Goal: Communication & Community: Participate in discussion

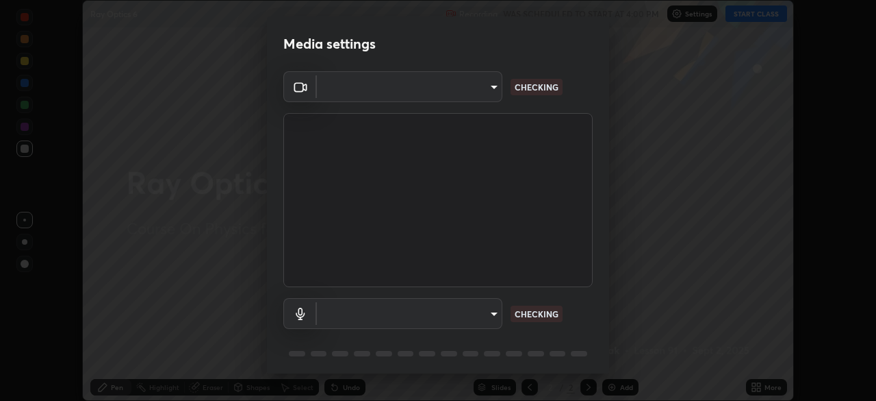
scroll to position [401, 876]
type input "134d1b19bf6860d587459906a7679876aeb3e381516b9be6bb745b9f97a347e3"
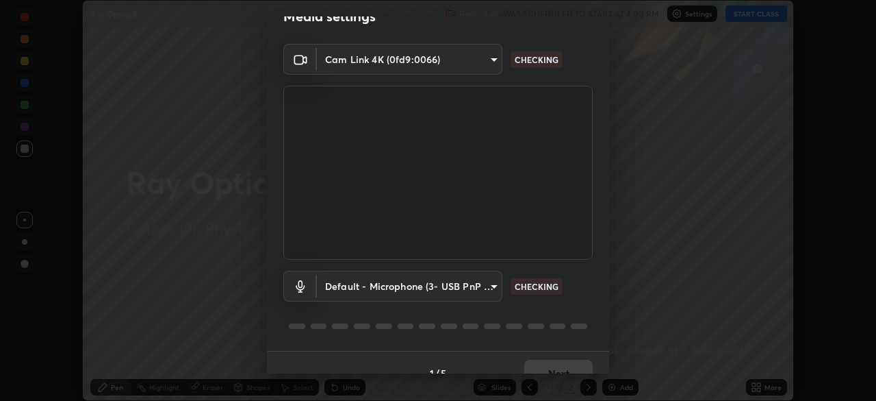
scroll to position [49, 0]
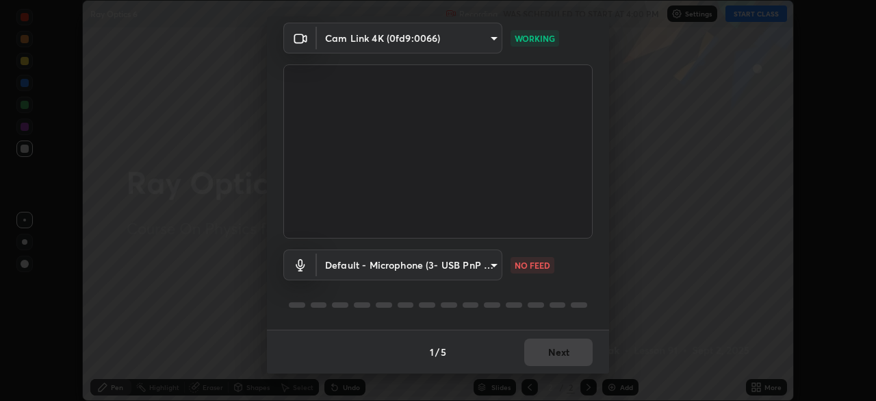
click at [494, 273] on body "Erase all Ray Optics 6 Recording WAS SCHEDULED TO START AT 4:00 PM Settings STA…" at bounding box center [438, 200] width 876 height 401
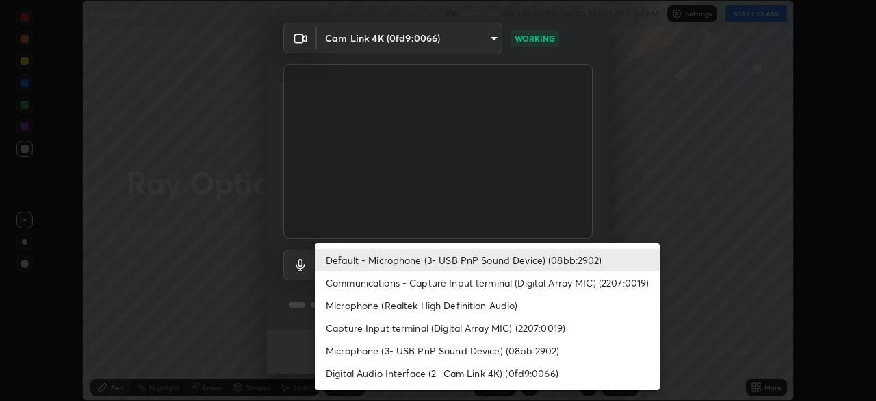
click at [491, 285] on li "Communications - Capture Input terminal (Digital Array MIC) (2207:0019)" at bounding box center [487, 282] width 345 height 23
type input "communications"
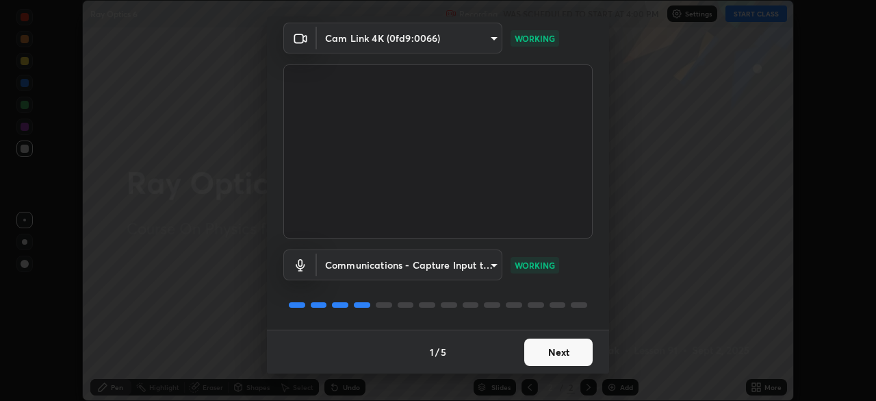
click at [583, 352] on button "Next" at bounding box center [559, 351] width 68 height 27
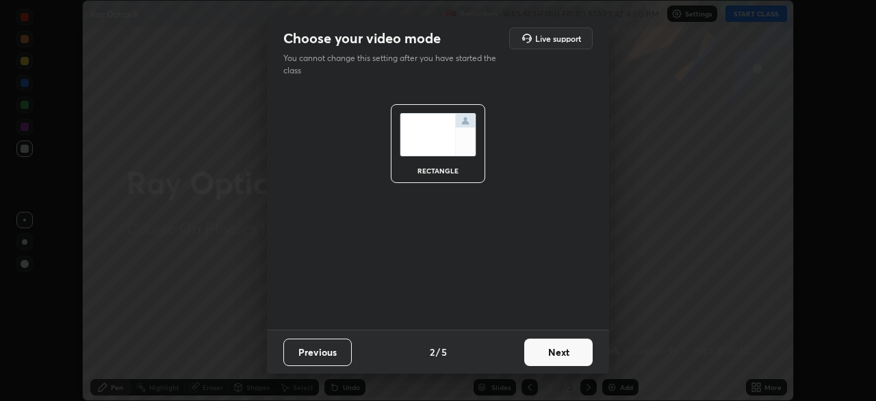
scroll to position [0, 0]
click at [581, 353] on button "Next" at bounding box center [559, 351] width 68 height 27
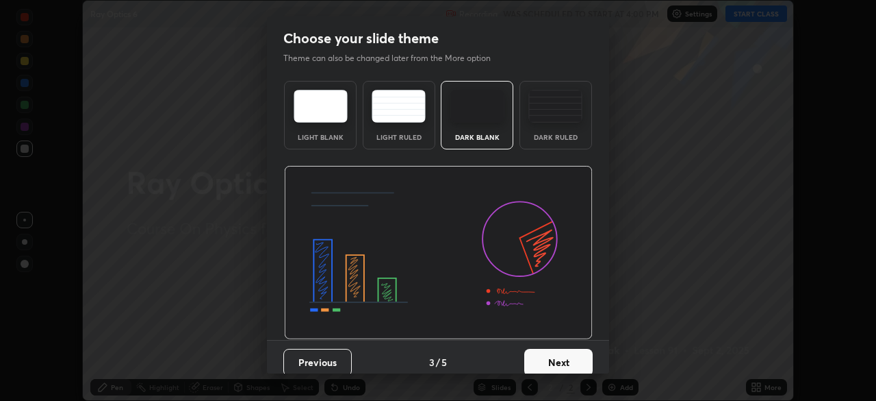
click at [587, 364] on button "Next" at bounding box center [559, 362] width 68 height 27
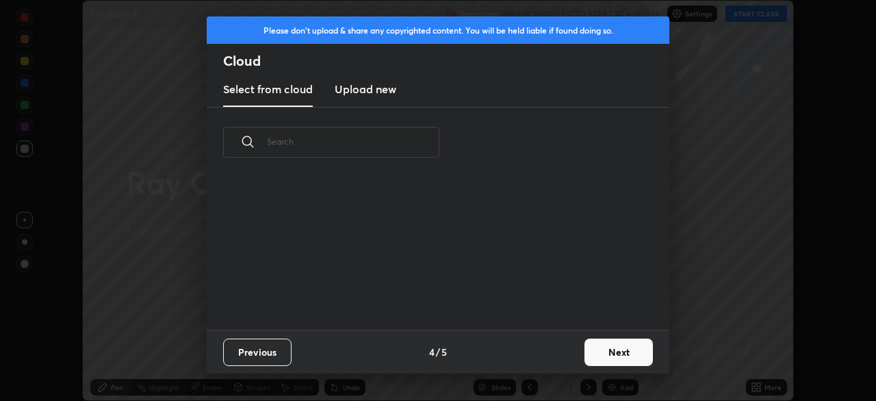
click at [598, 357] on button "Next" at bounding box center [619, 351] width 68 height 27
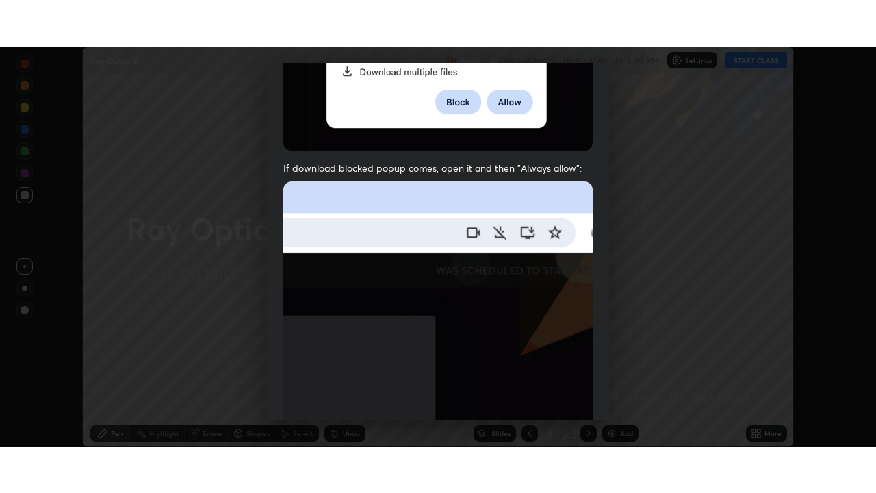
scroll to position [328, 0]
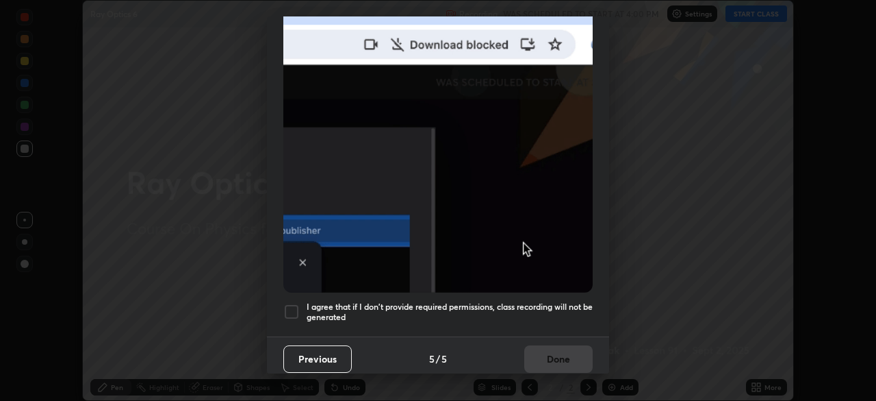
click at [288, 311] on div at bounding box center [291, 311] width 16 height 16
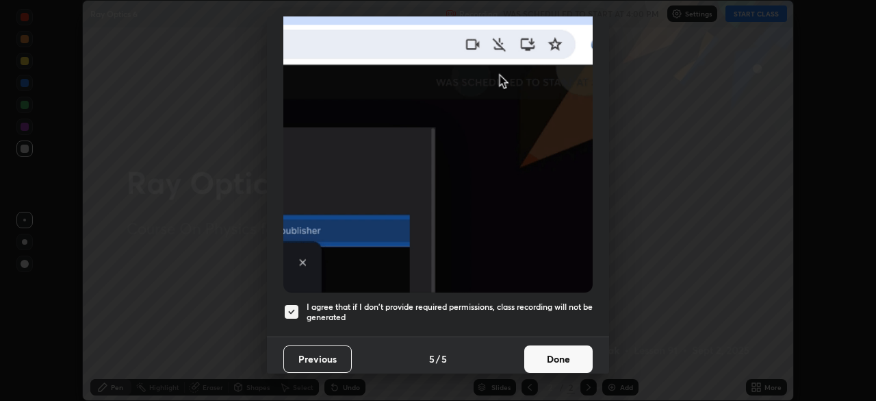
click at [559, 353] on button "Done" at bounding box center [559, 358] width 68 height 27
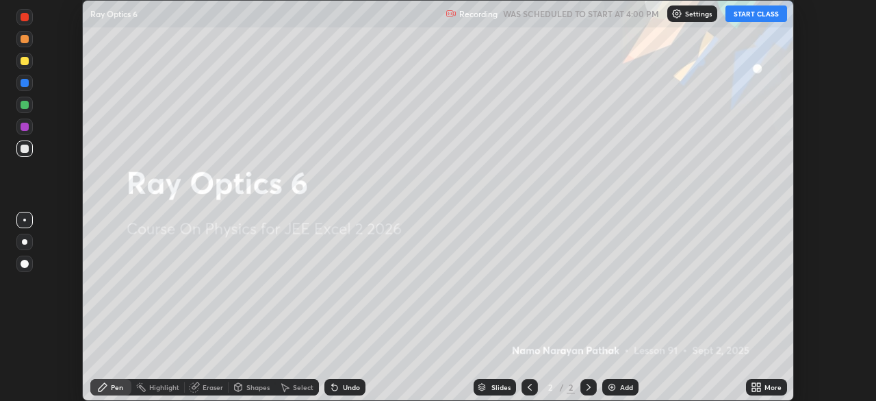
click at [759, 15] on button "START CLASS" at bounding box center [757, 13] width 62 height 16
click at [757, 389] on icon at bounding box center [758, 389] width 3 height 3
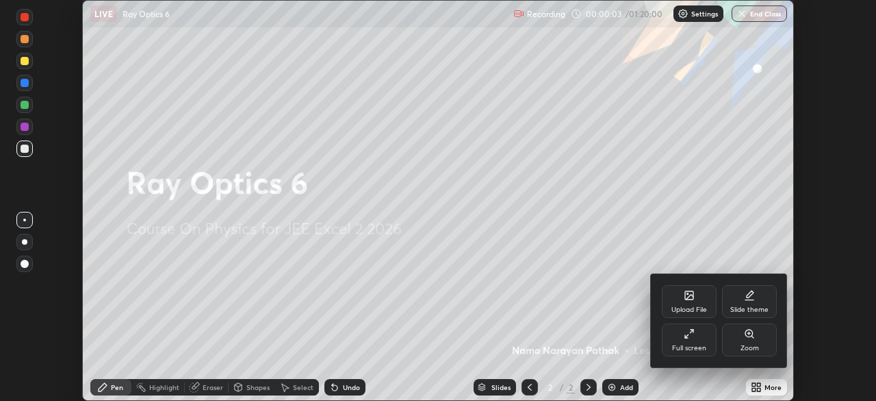
click at [691, 344] on div "Full screen" at bounding box center [689, 347] width 34 height 7
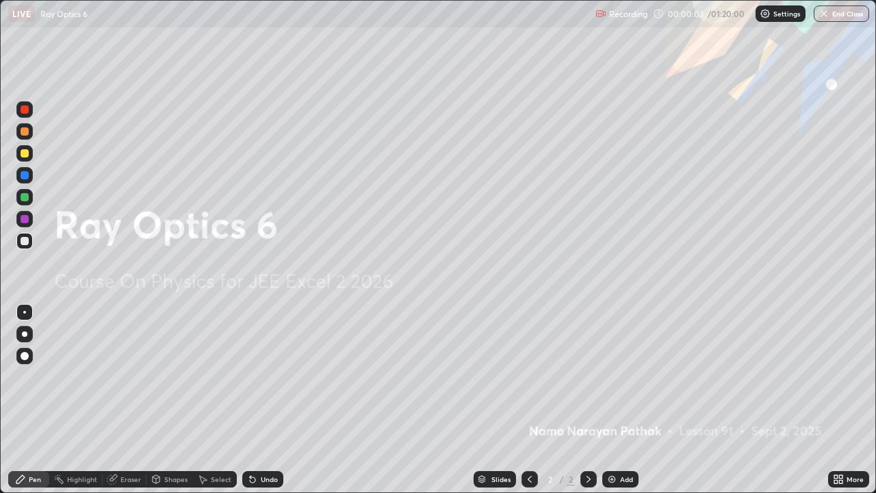
scroll to position [493, 876]
click at [608, 400] on img at bounding box center [612, 479] width 11 height 11
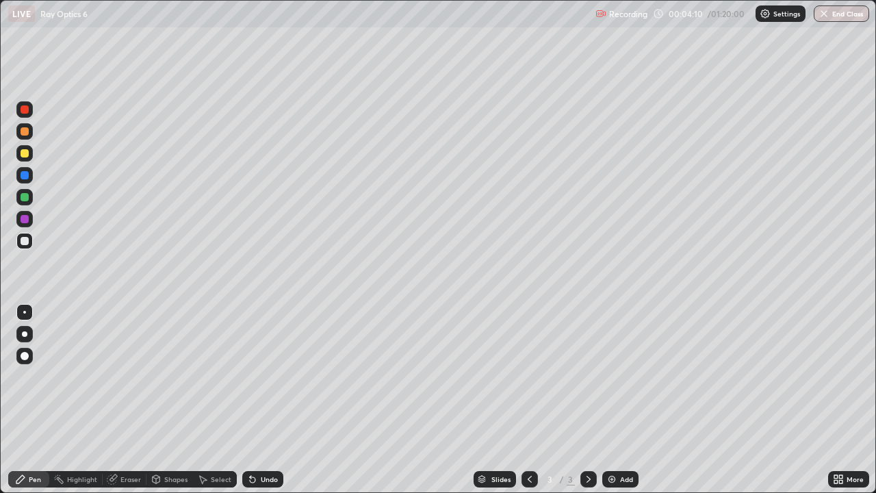
click at [24, 133] on div at bounding box center [25, 131] width 8 height 8
click at [25, 175] on div at bounding box center [25, 175] width 8 height 8
click at [26, 219] on div at bounding box center [25, 219] width 8 height 8
click at [31, 199] on div at bounding box center [24, 197] width 16 height 16
click at [29, 138] on div at bounding box center [24, 131] width 16 height 16
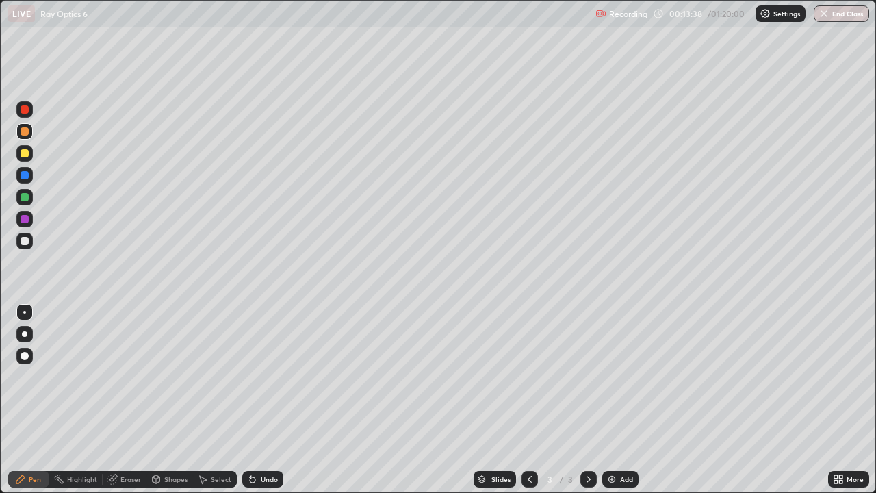
click at [616, 400] on img at bounding box center [612, 479] width 11 height 11
click at [614, 400] on img at bounding box center [612, 479] width 11 height 11
click at [615, 400] on img at bounding box center [612, 479] width 11 height 11
click at [24, 177] on div at bounding box center [25, 175] width 8 height 8
click at [24, 223] on div at bounding box center [25, 219] width 8 height 8
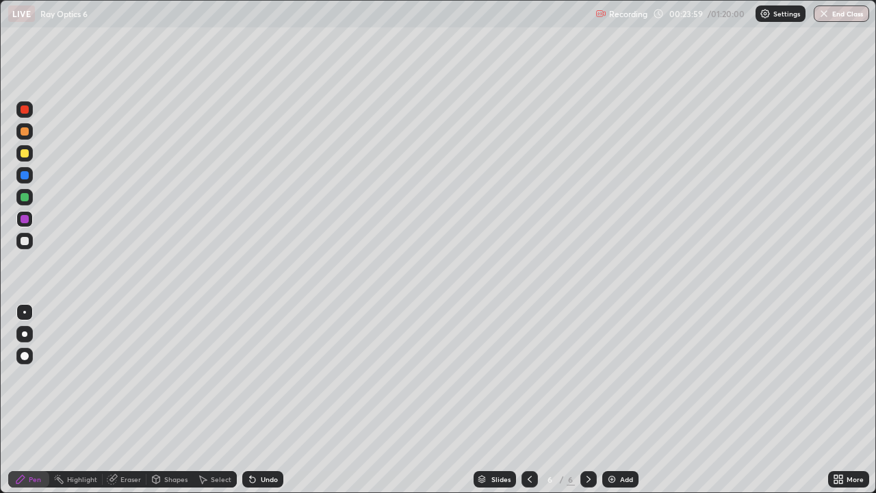
click at [25, 131] on div at bounding box center [25, 131] width 8 height 8
click at [610, 400] on img at bounding box center [612, 479] width 11 height 11
click at [529, 400] on icon at bounding box center [530, 479] width 11 height 11
click at [588, 400] on icon at bounding box center [588, 479] width 11 height 11
click at [531, 400] on icon at bounding box center [530, 479] width 11 height 11
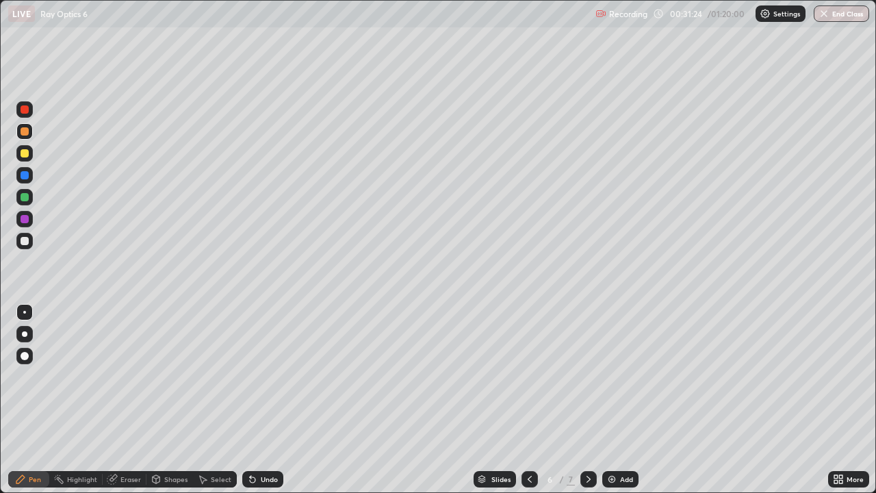
click at [587, 400] on icon at bounding box center [589, 479] width 4 height 7
click at [621, 400] on div "Add" at bounding box center [626, 479] width 13 height 7
click at [25, 220] on div at bounding box center [25, 219] width 8 height 8
click at [25, 244] on div at bounding box center [25, 241] width 8 height 8
click at [27, 134] on div at bounding box center [25, 131] width 8 height 8
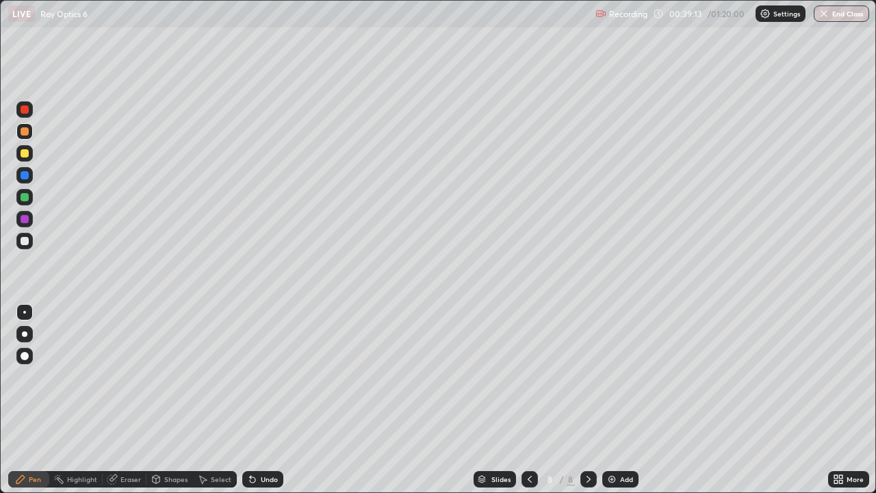
click at [618, 400] on div "Add" at bounding box center [621, 479] width 36 height 16
click at [529, 400] on icon at bounding box center [530, 479] width 11 height 11
click at [612, 400] on img at bounding box center [612, 479] width 11 height 11
click at [25, 220] on div at bounding box center [25, 219] width 8 height 8
click at [27, 196] on div at bounding box center [25, 197] width 8 height 8
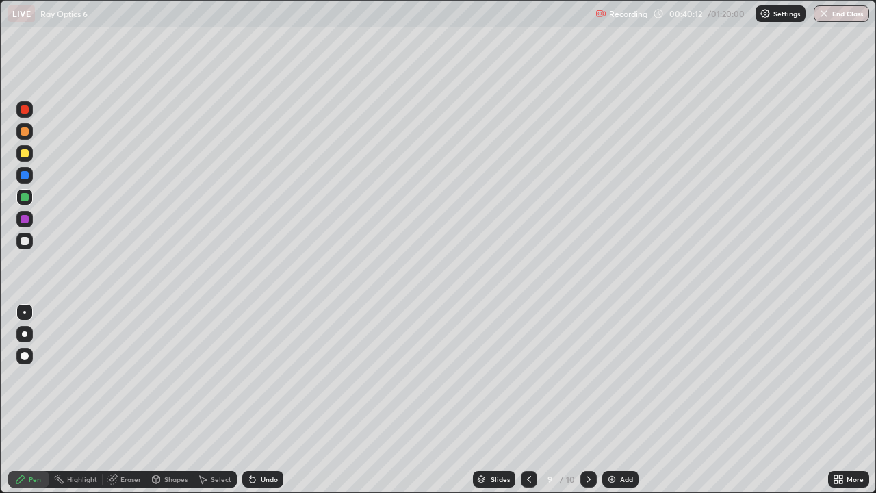
click at [27, 220] on div at bounding box center [25, 219] width 8 height 8
click at [25, 132] on div at bounding box center [25, 131] width 8 height 8
click at [587, 400] on icon at bounding box center [588, 479] width 11 height 11
click at [529, 400] on icon at bounding box center [529, 479] width 11 height 11
click at [611, 400] on img at bounding box center [612, 479] width 11 height 11
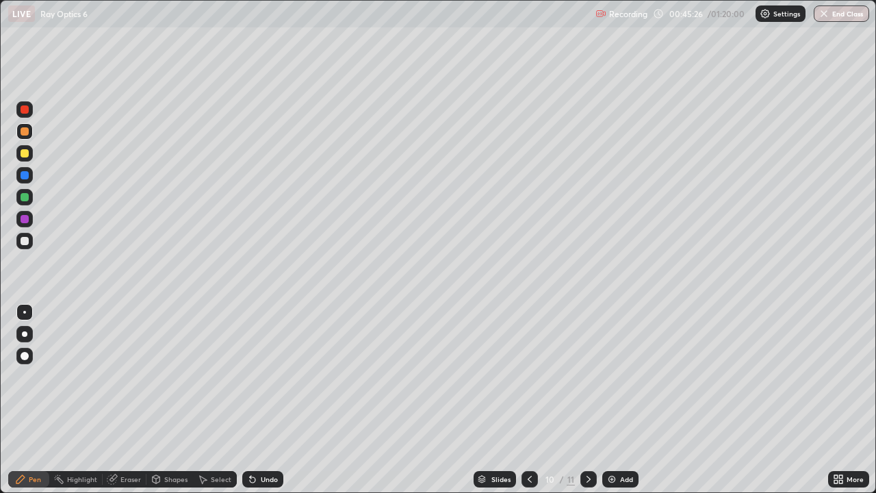
click at [25, 222] on div at bounding box center [25, 219] width 8 height 8
click at [24, 198] on div at bounding box center [25, 197] width 8 height 8
click at [25, 153] on div at bounding box center [25, 153] width 8 height 8
click at [24, 180] on div at bounding box center [24, 175] width 16 height 16
click at [615, 400] on img at bounding box center [612, 479] width 11 height 11
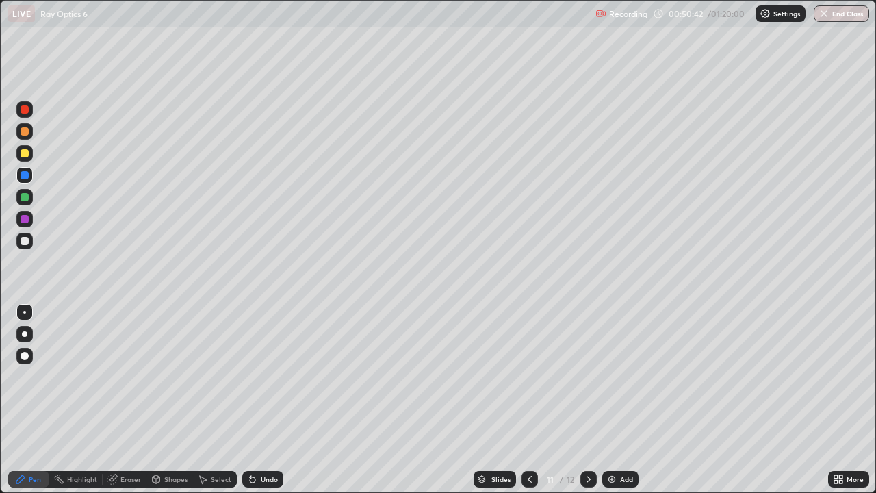
click at [25, 129] on div at bounding box center [25, 131] width 8 height 8
click at [24, 216] on div at bounding box center [25, 219] width 8 height 8
click at [29, 199] on div at bounding box center [24, 197] width 16 height 16
click at [622, 400] on div "Add" at bounding box center [621, 479] width 36 height 16
click at [26, 134] on div at bounding box center [25, 131] width 8 height 8
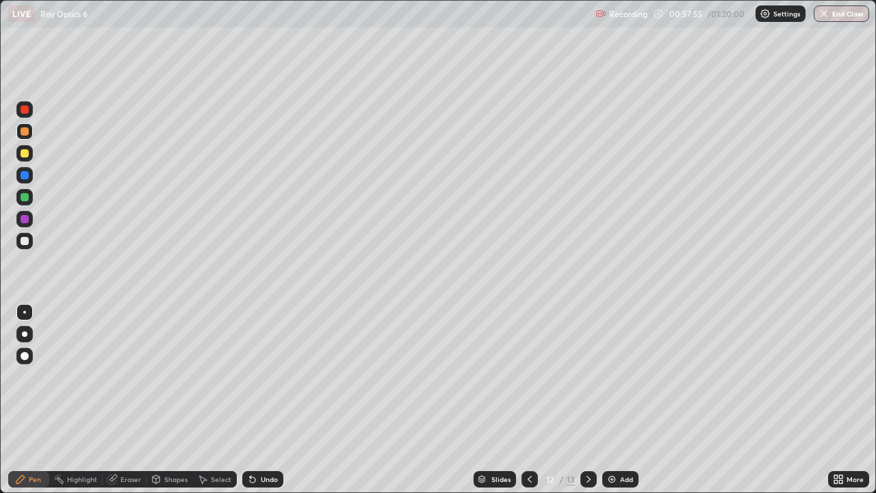
click at [24, 198] on div at bounding box center [25, 197] width 8 height 8
click at [25, 220] on div at bounding box center [25, 219] width 8 height 8
click at [32, 134] on div at bounding box center [24, 131] width 16 height 16
click at [612, 400] on img at bounding box center [612, 479] width 11 height 11
click at [25, 195] on div at bounding box center [25, 197] width 8 height 8
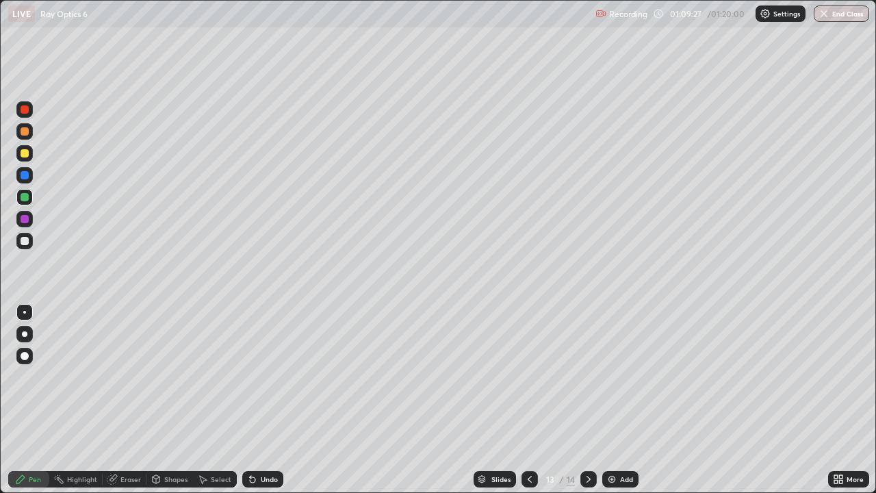
click at [588, 400] on icon at bounding box center [588, 479] width 11 height 11
click at [528, 400] on icon at bounding box center [530, 479] width 4 height 7
click at [529, 400] on icon at bounding box center [530, 479] width 11 height 11
click at [588, 400] on icon at bounding box center [588, 479] width 11 height 11
click at [863, 400] on div "More" at bounding box center [849, 479] width 41 height 16
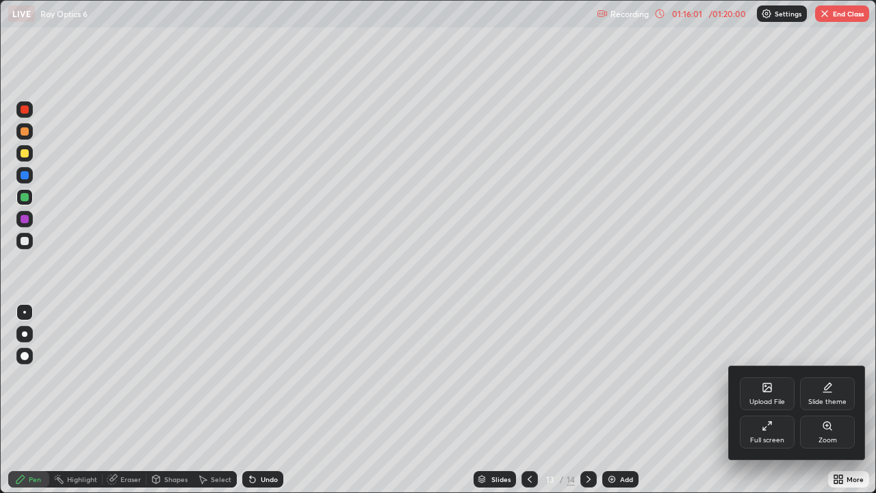
click at [845, 23] on div at bounding box center [438, 246] width 876 height 493
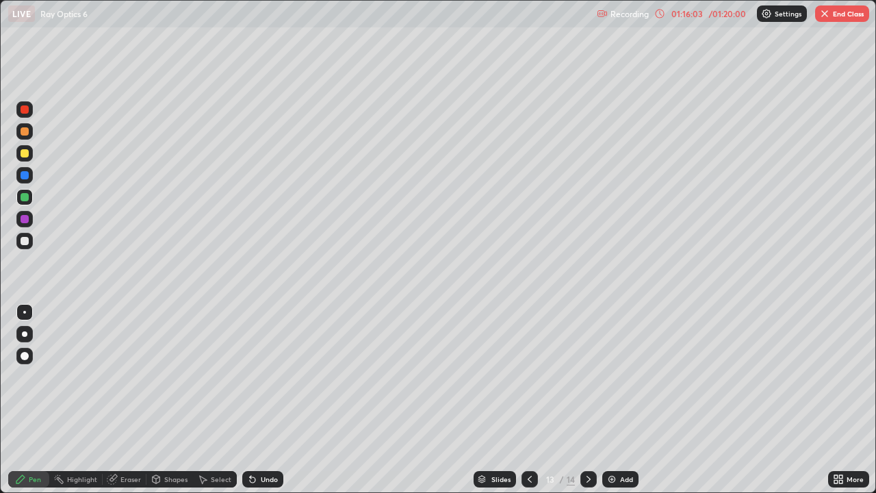
click at [829, 19] on button "End Class" at bounding box center [843, 13] width 54 height 16
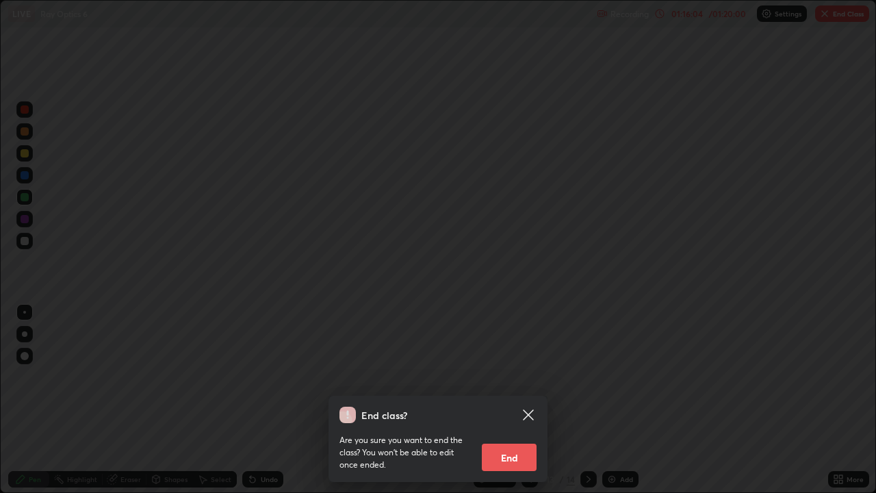
click at [518, 400] on button "End" at bounding box center [509, 457] width 55 height 27
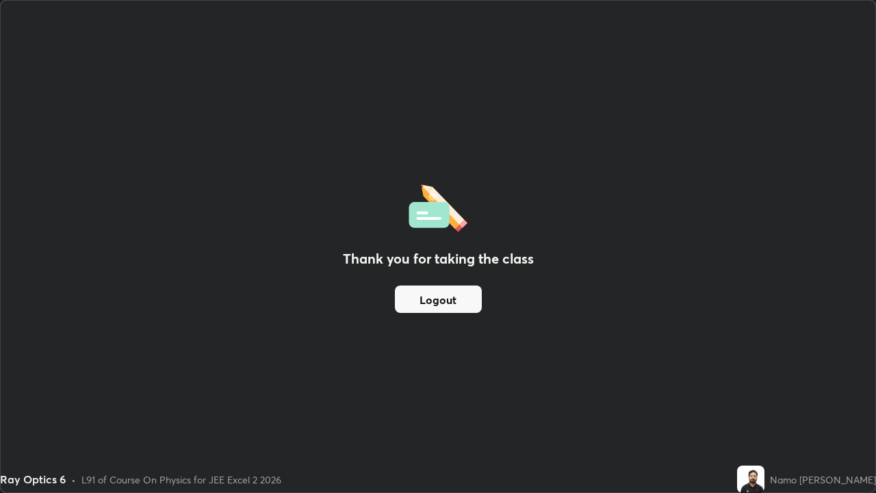
click at [455, 307] on button "Logout" at bounding box center [438, 299] width 87 height 27
